Goal: Complete application form: Complete application form

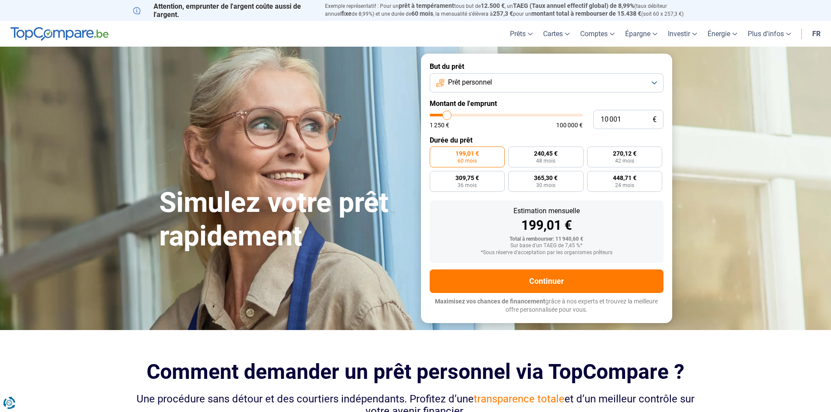
type input "11 500"
type input "11500"
type input "16 000"
type input "16000"
type input "20 250"
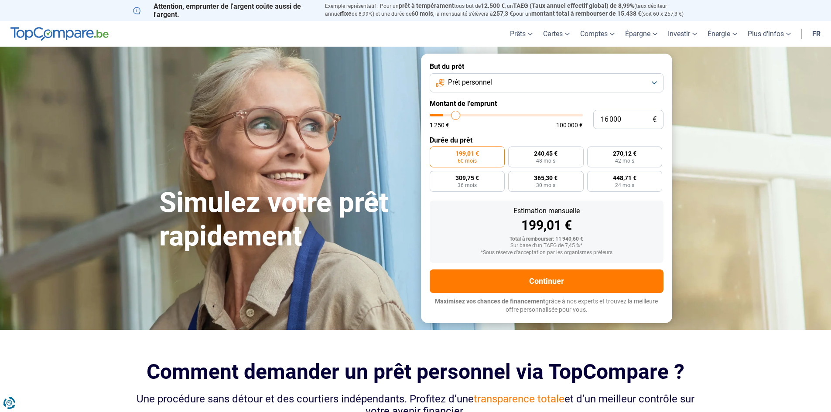
type input "20250"
type input "22 750"
type input "22750"
type input "25 000"
type input "25000"
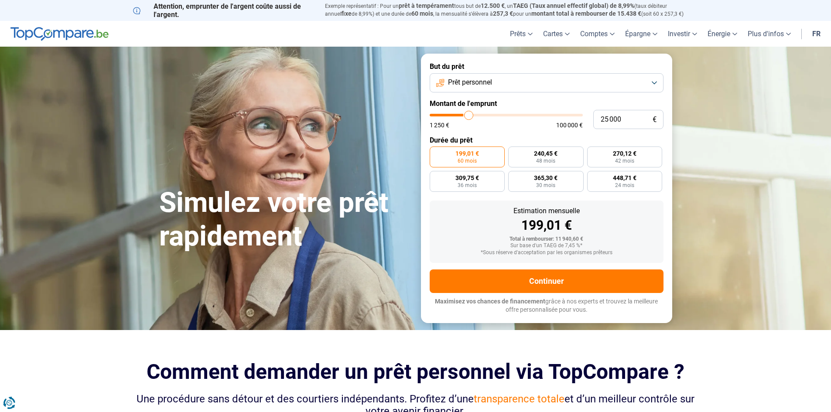
type input "26 750"
type input "26750"
type input "27 750"
type input "27750"
type input "29 250"
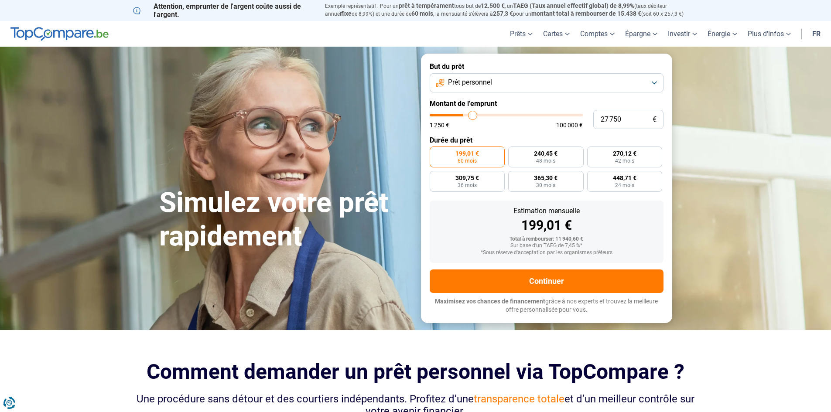
type input "29250"
type input "32 500"
type input "32500"
type input "34 250"
type input "34250"
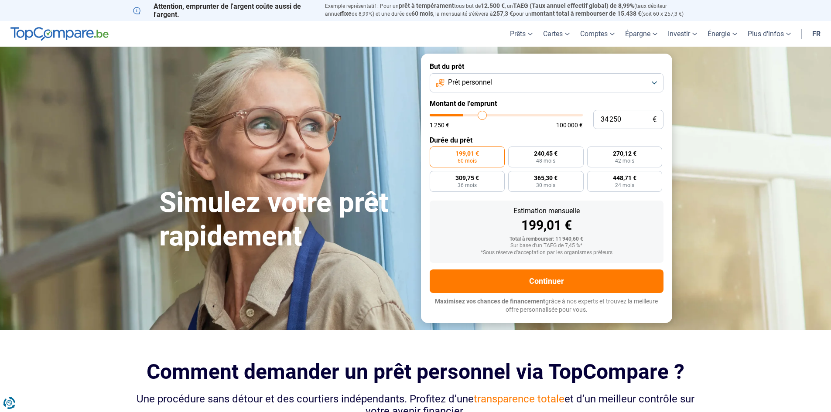
type input "36 250"
type input "36250"
type input "36 750"
type input "36750"
type input "38 000"
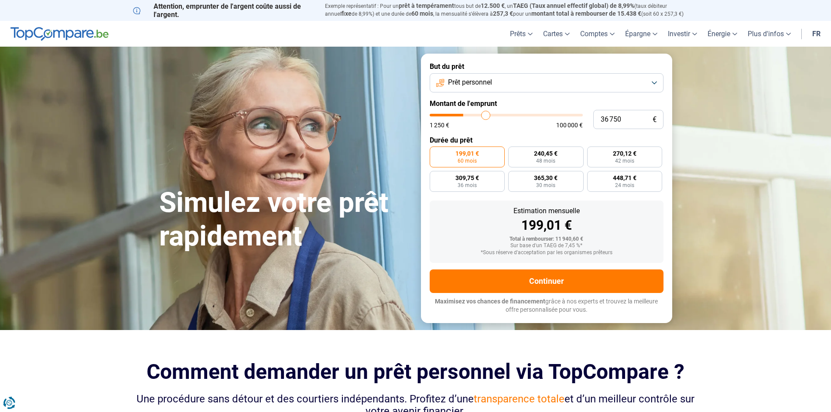
type input "38000"
type input "39 250"
type input "39250"
type input "41 500"
type input "41500"
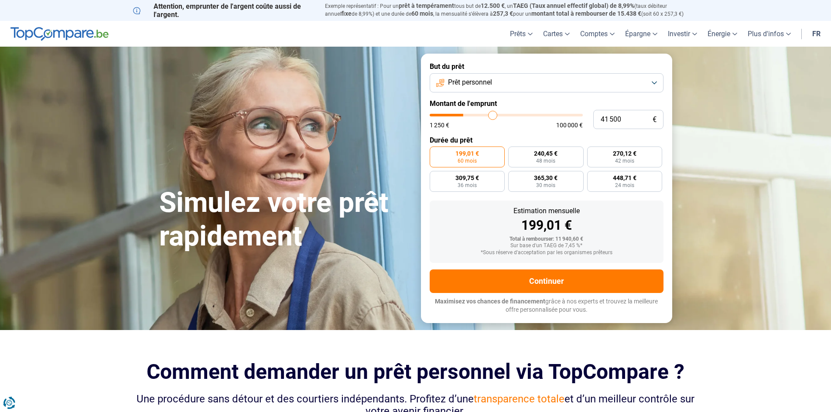
type input "43 000"
type input "43000"
type input "44 250"
type input "44250"
type input "45 500"
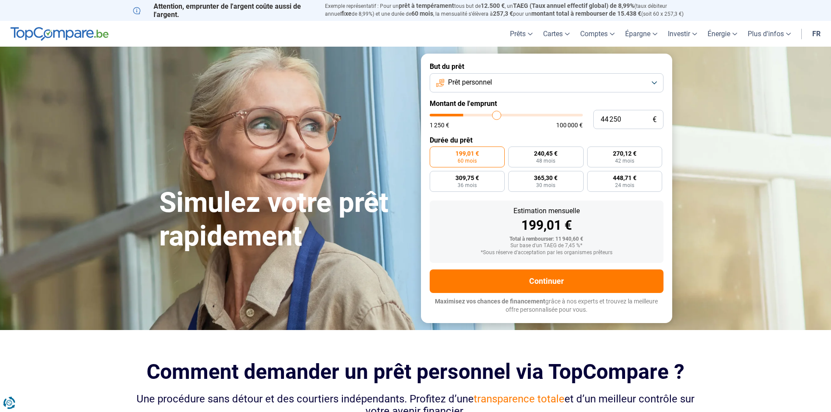
type input "45500"
type input "45 750"
type input "45750"
type input "46 500"
type input "46500"
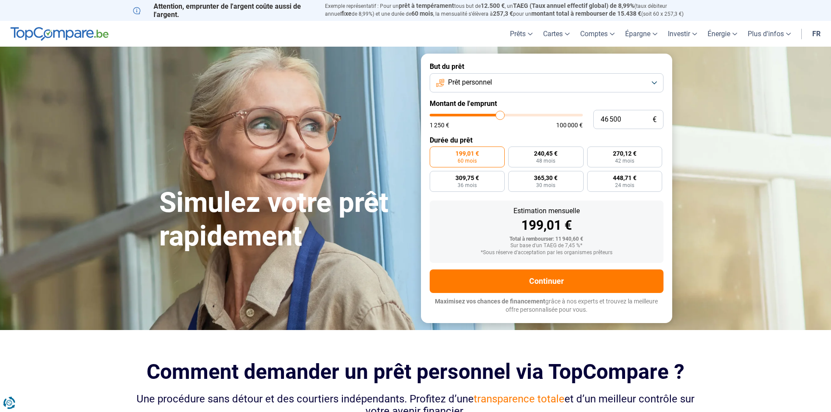
type input "46 750"
type input "46750"
type input "44 500"
type input "44500"
type input "41 500"
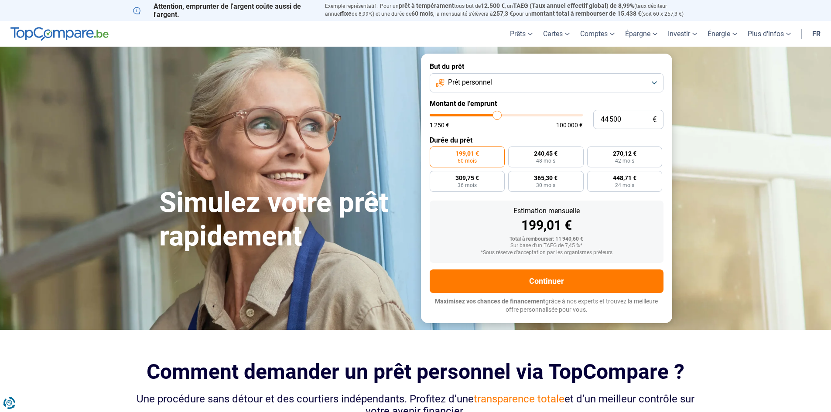
type input "41500"
type input "40 000"
type input "40000"
type input "39 750"
type input "39750"
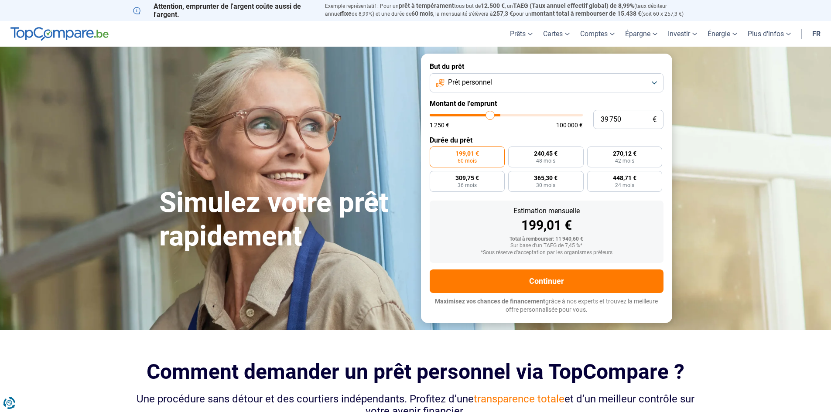
type input "39 500"
type input "39500"
type input "38 750"
type input "38750"
type input "38 250"
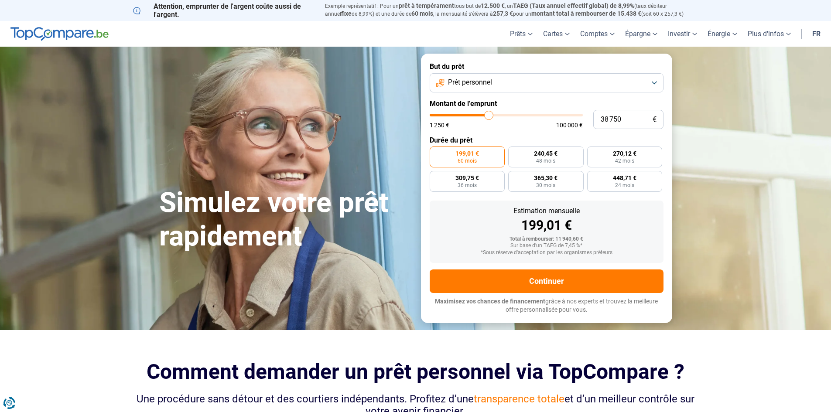
type input "38250"
type input "37 750"
type input "37750"
type input "37 250"
type input "37250"
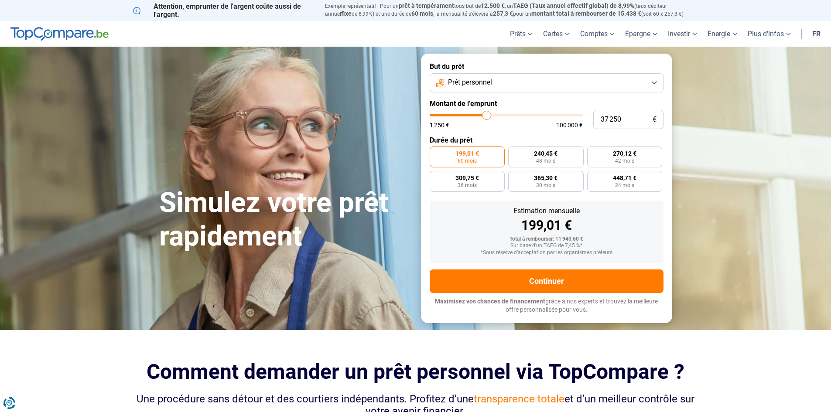
type input "37 000"
type input "37000"
type input "36 750"
type input "36750"
type input "36 500"
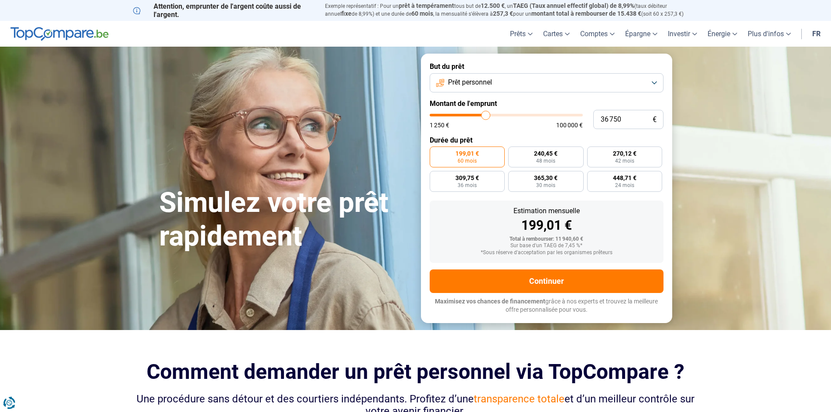
type input "36500"
type input "35 750"
type input "35750"
type input "35 000"
type input "35000"
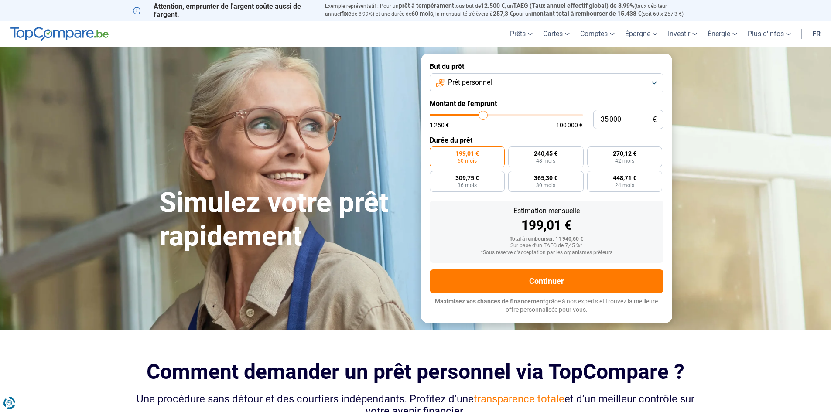
type input "34 750"
type input "34750"
type input "34 250"
type input "34250"
type input "34 000"
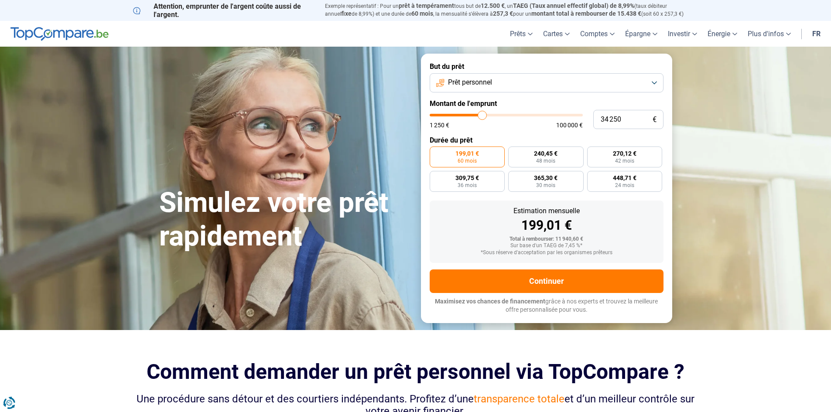
type input "34000"
type input "33 750"
type input "33750"
type input "33 500"
type input "33500"
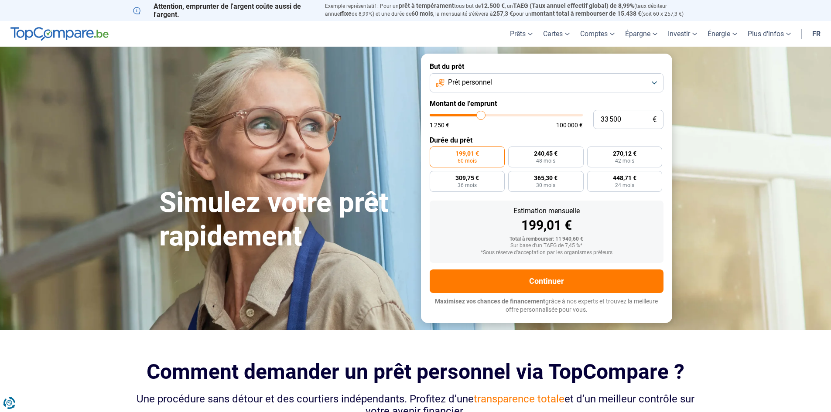
type input "33 250"
type input "33250"
type input "32 750"
type input "32750"
type input "33 250"
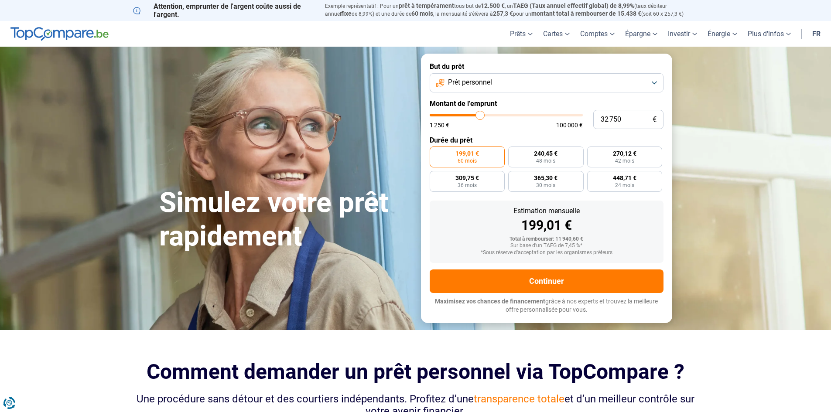
type input "33250"
type input "33 500"
type input "33500"
type input "33 750"
type input "33750"
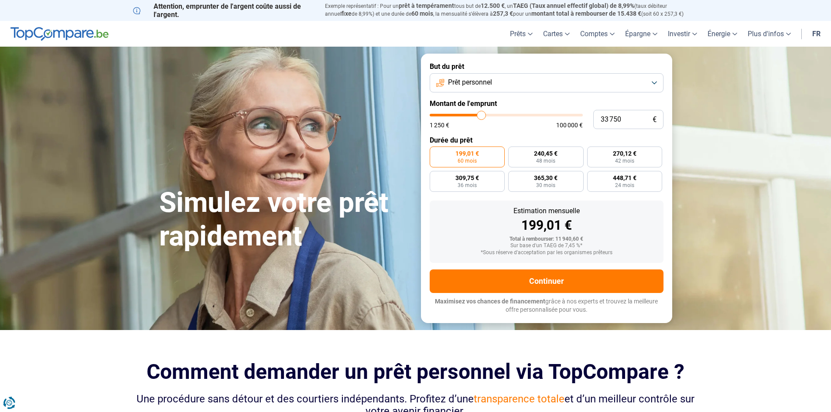
type input "34 000"
type input "34000"
type input "34 250"
type input "34250"
type input "34 750"
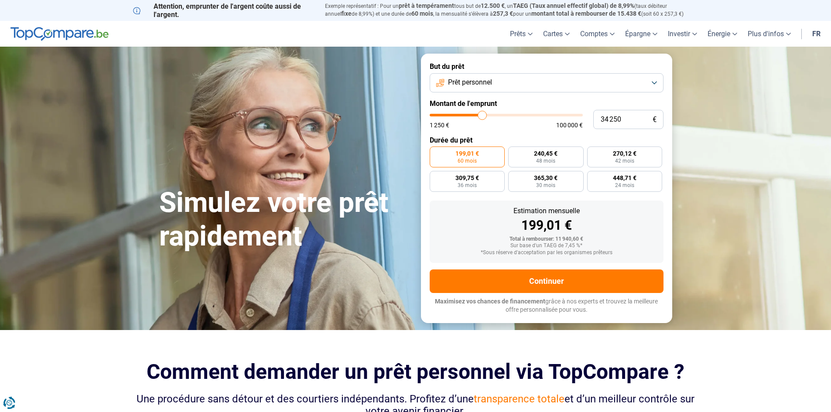
type input "34750"
type input "35 000"
type input "35000"
type input "35 250"
type input "35250"
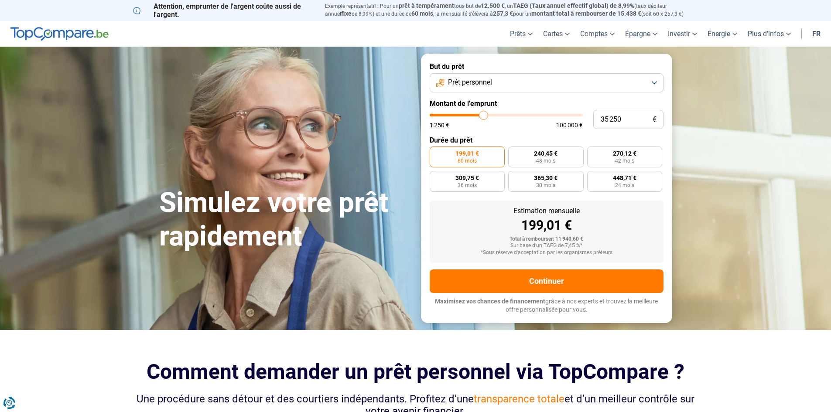
type input "35 000"
drag, startPoint x: 448, startPoint y: 118, endPoint x: 483, endPoint y: 123, distance: 35.2
type input "35000"
click at [483, 116] on input "range" at bounding box center [506, 115] width 153 height 3
radio input "false"
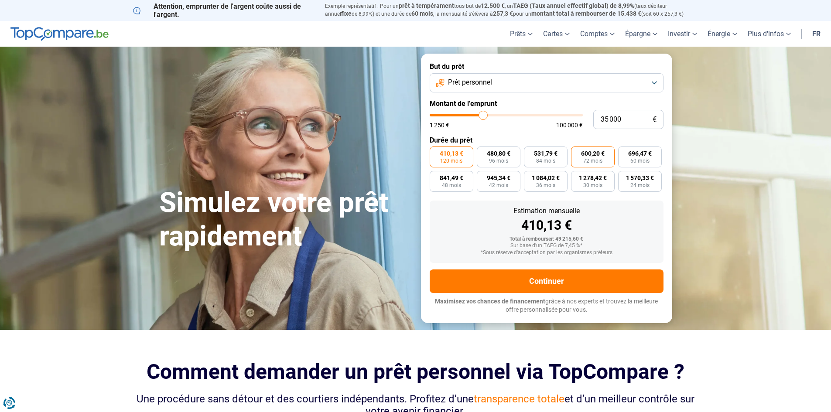
drag, startPoint x: 592, startPoint y: 154, endPoint x: 591, endPoint y: 159, distance: 4.9
click at [592, 154] on span "600,20 €" at bounding box center [593, 153] width 24 height 6
click at [592, 161] on span "72 mois" at bounding box center [592, 160] width 19 height 5
click at [577, 152] on input "600,20 € 72 mois" at bounding box center [574, 150] width 6 height 6
radio input "true"
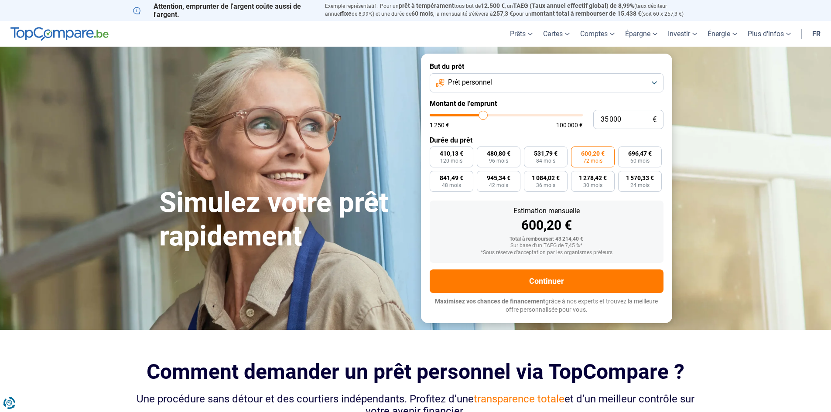
click at [598, 81] on button "Prêt personnel" at bounding box center [547, 82] width 234 height 19
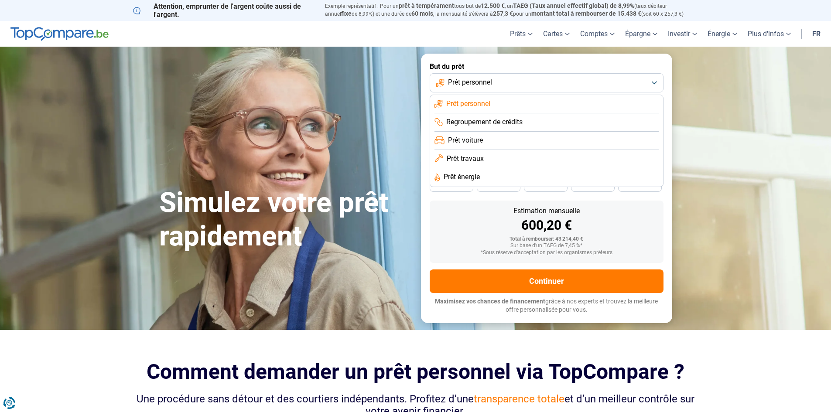
click at [540, 124] on li "Regroupement de crédits" at bounding box center [546, 122] width 224 height 18
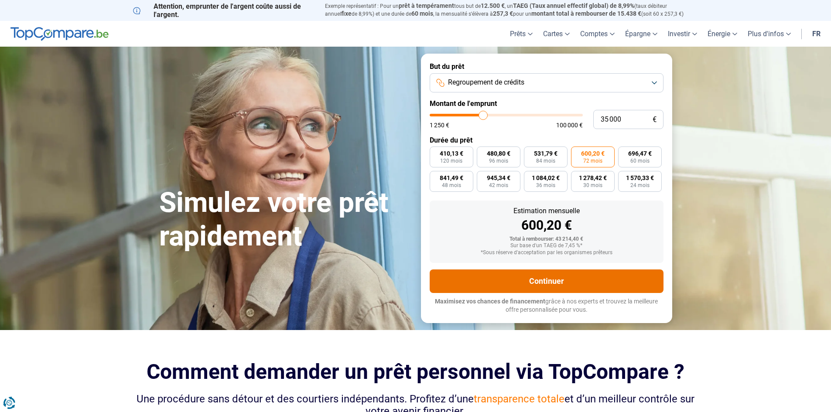
click at [541, 283] on button "Continuer" at bounding box center [547, 282] width 234 height 24
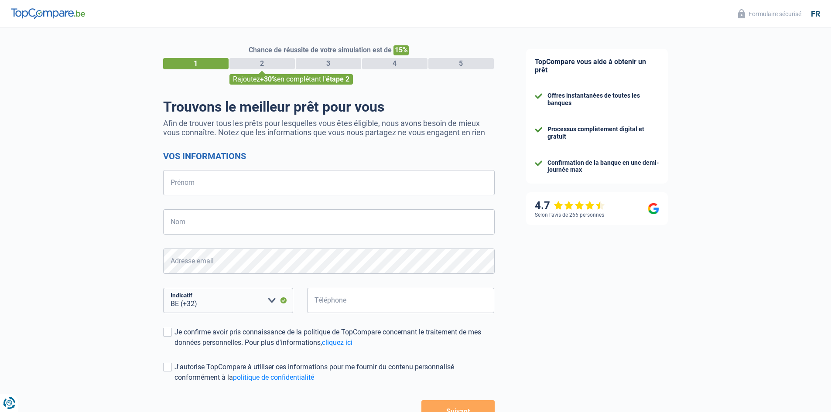
select select "32"
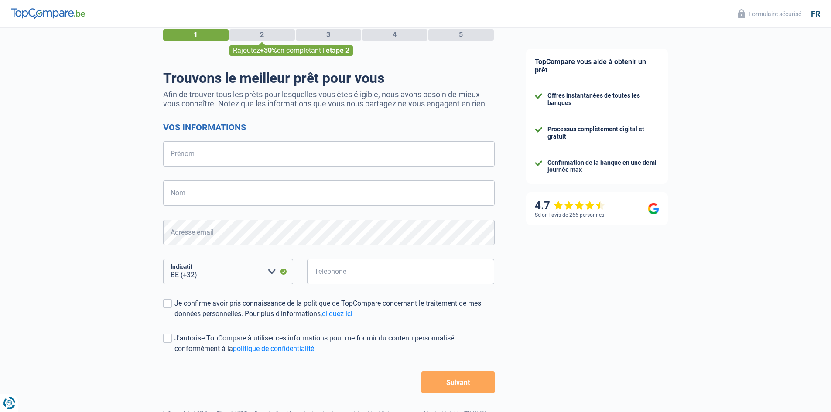
scroll to position [62, 0]
